Goal: Find contact information: Find contact information

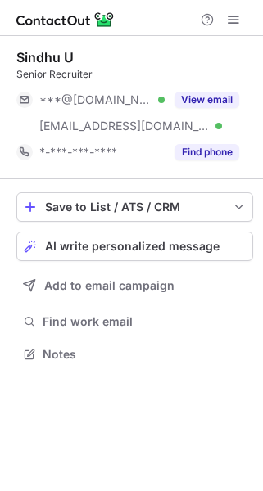
scroll to position [342, 262]
click at [209, 103] on button "View email" at bounding box center [206, 100] width 65 height 16
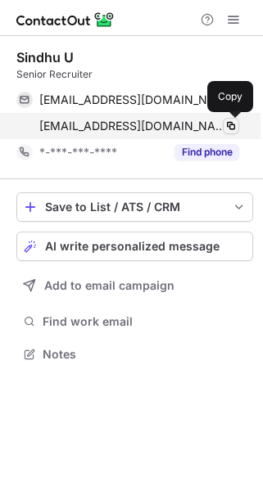
click at [227, 122] on span at bounding box center [230, 125] width 13 height 13
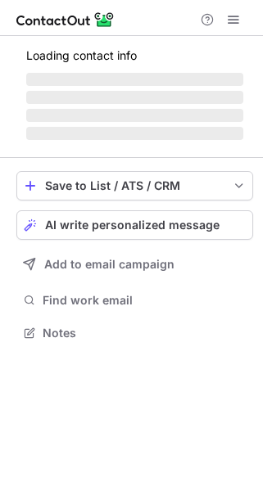
scroll to position [342, 262]
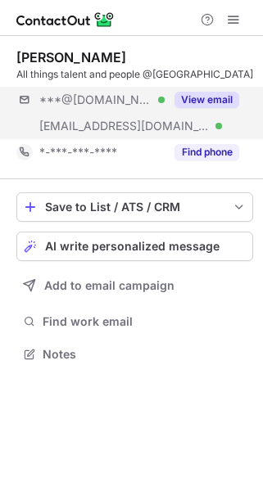
click at [204, 118] on div "***@gmail.com Verified ***@karboncard.com Verified View email" at bounding box center [134, 113] width 236 height 52
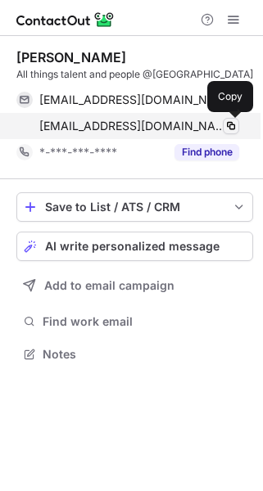
click at [227, 128] on span at bounding box center [230, 125] width 13 height 13
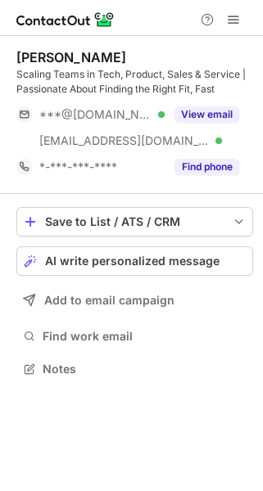
scroll to position [357, 262]
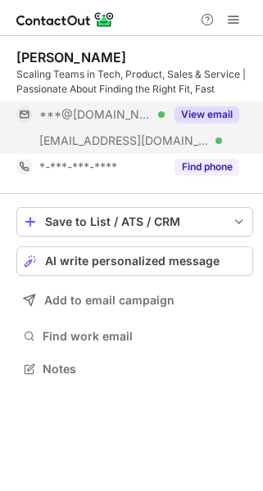
click at [195, 118] on button "View email" at bounding box center [206, 114] width 65 height 16
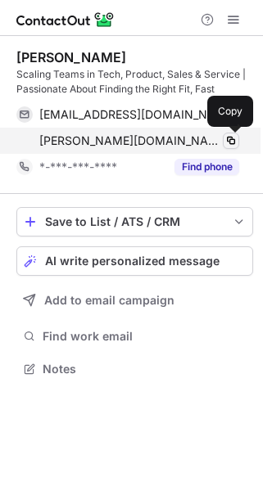
click at [224, 134] on span at bounding box center [230, 140] width 13 height 13
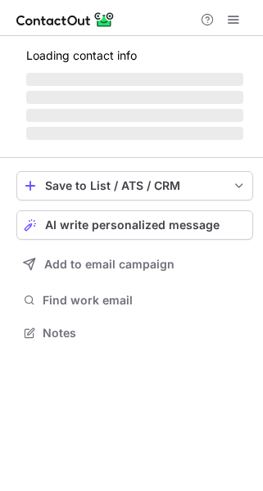
scroll to position [330, 262]
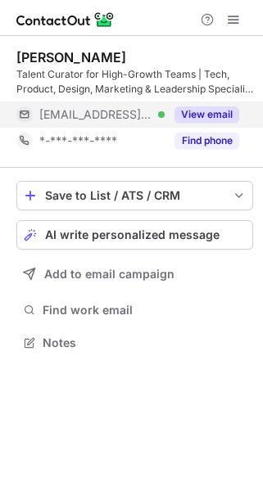
click at [196, 110] on button "View email" at bounding box center [206, 114] width 65 height 16
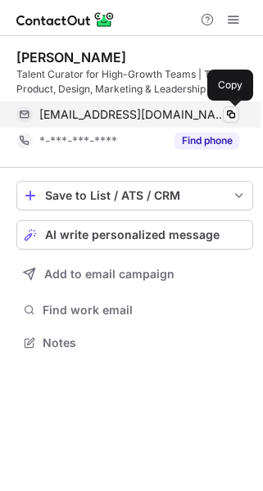
click at [231, 111] on span at bounding box center [230, 114] width 13 height 13
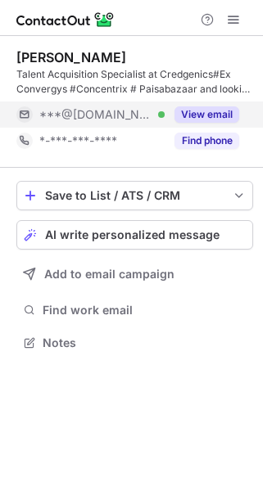
scroll to position [330, 262]
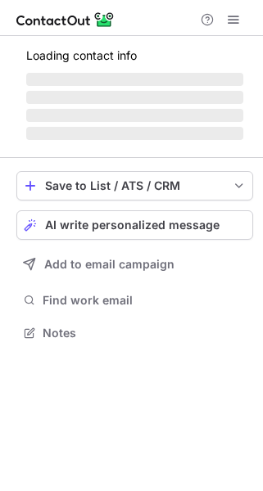
scroll to position [357, 262]
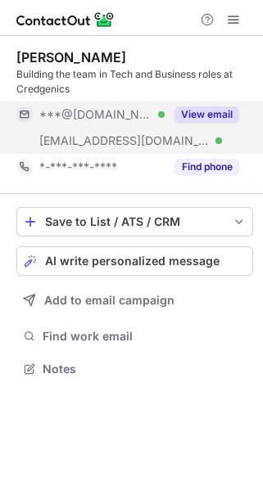
click at [193, 110] on button "View email" at bounding box center [206, 114] width 65 height 16
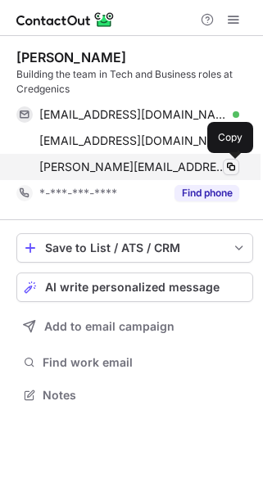
click at [236, 168] on span at bounding box center [230, 166] width 13 height 13
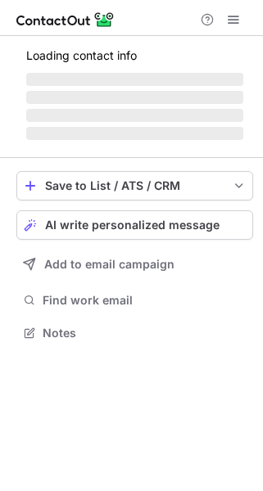
scroll to position [316, 262]
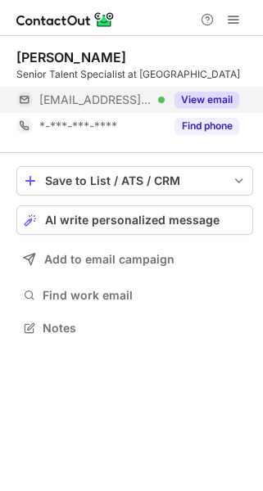
click at [217, 88] on div "View email" at bounding box center [201, 100] width 74 height 26
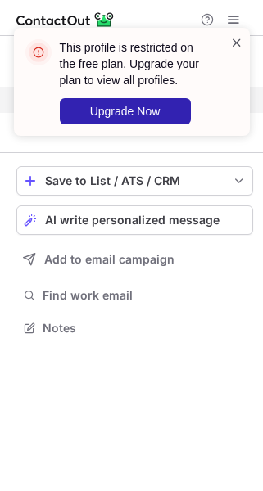
click at [231, 43] on span at bounding box center [236, 42] width 13 height 16
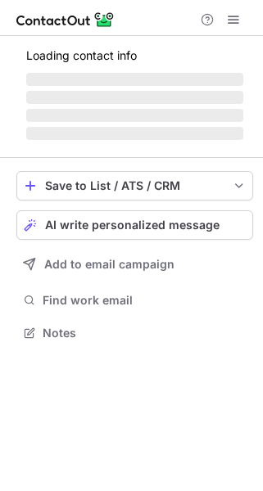
scroll to position [8, 8]
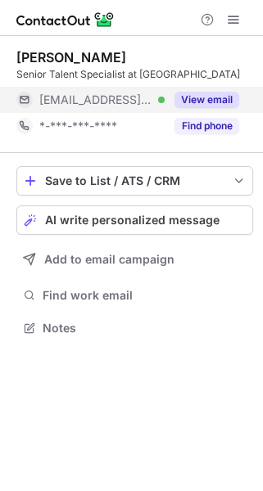
click at [217, 101] on button "View email" at bounding box center [206, 100] width 65 height 16
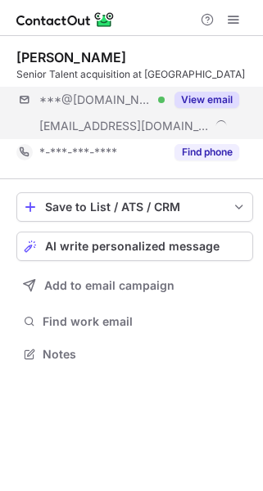
scroll to position [342, 262]
click at [207, 110] on div "View email" at bounding box center [201, 100] width 74 height 26
